Goal: Information Seeking & Learning: Learn about a topic

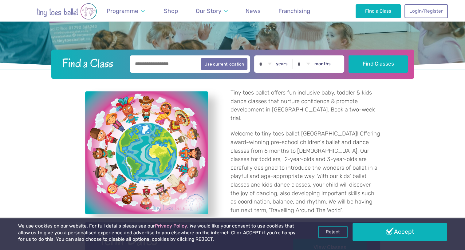
scroll to position [154, 0]
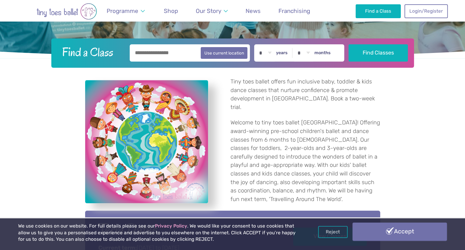
click at [423, 231] on link "Accept" at bounding box center [400, 231] width 94 height 18
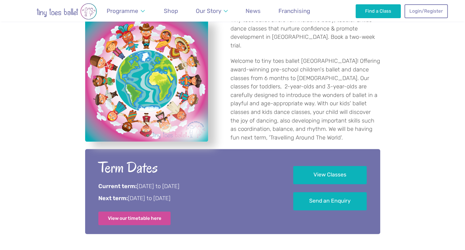
scroll to position [246, 0]
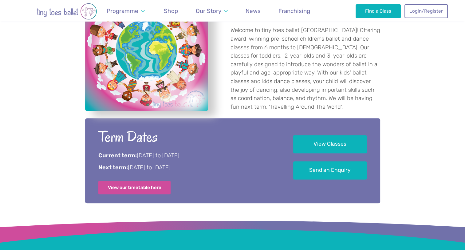
click at [259, 157] on p "Current term: 12th September to 25th October 2025" at bounding box center [187, 156] width 178 height 8
